Goal: Task Accomplishment & Management: Manage account settings

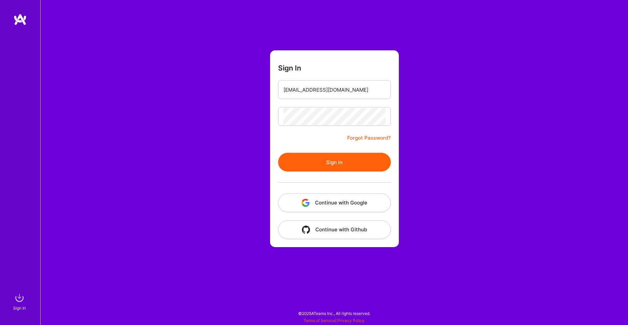
type input "[EMAIL_ADDRESS][DOMAIN_NAME]"
click at [334, 163] on button "Sign In" at bounding box center [334, 162] width 113 height 19
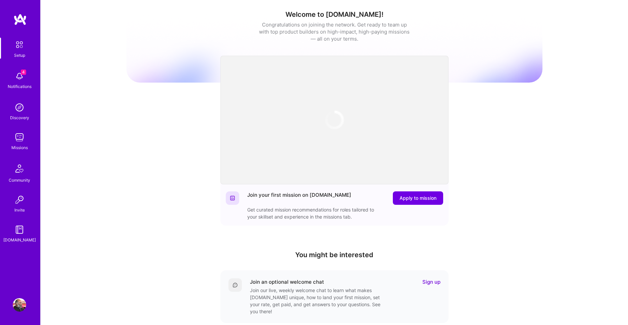
click at [19, 79] on img at bounding box center [19, 75] width 13 height 13
click at [17, 139] on img at bounding box center [19, 137] width 13 height 13
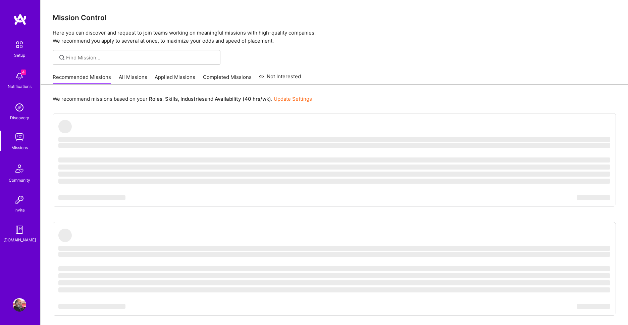
click at [184, 78] on link "Applied Missions" at bounding box center [175, 79] width 41 height 11
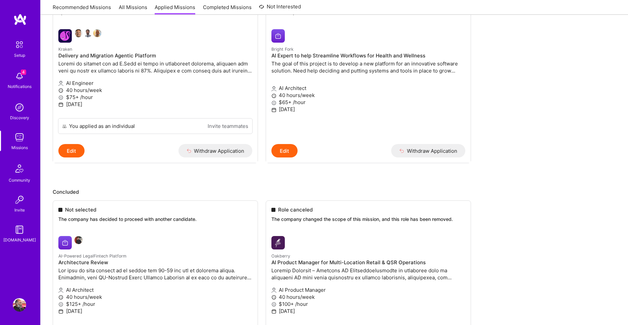
scroll to position [344, 0]
